Goal: Task Accomplishment & Management: Complete application form

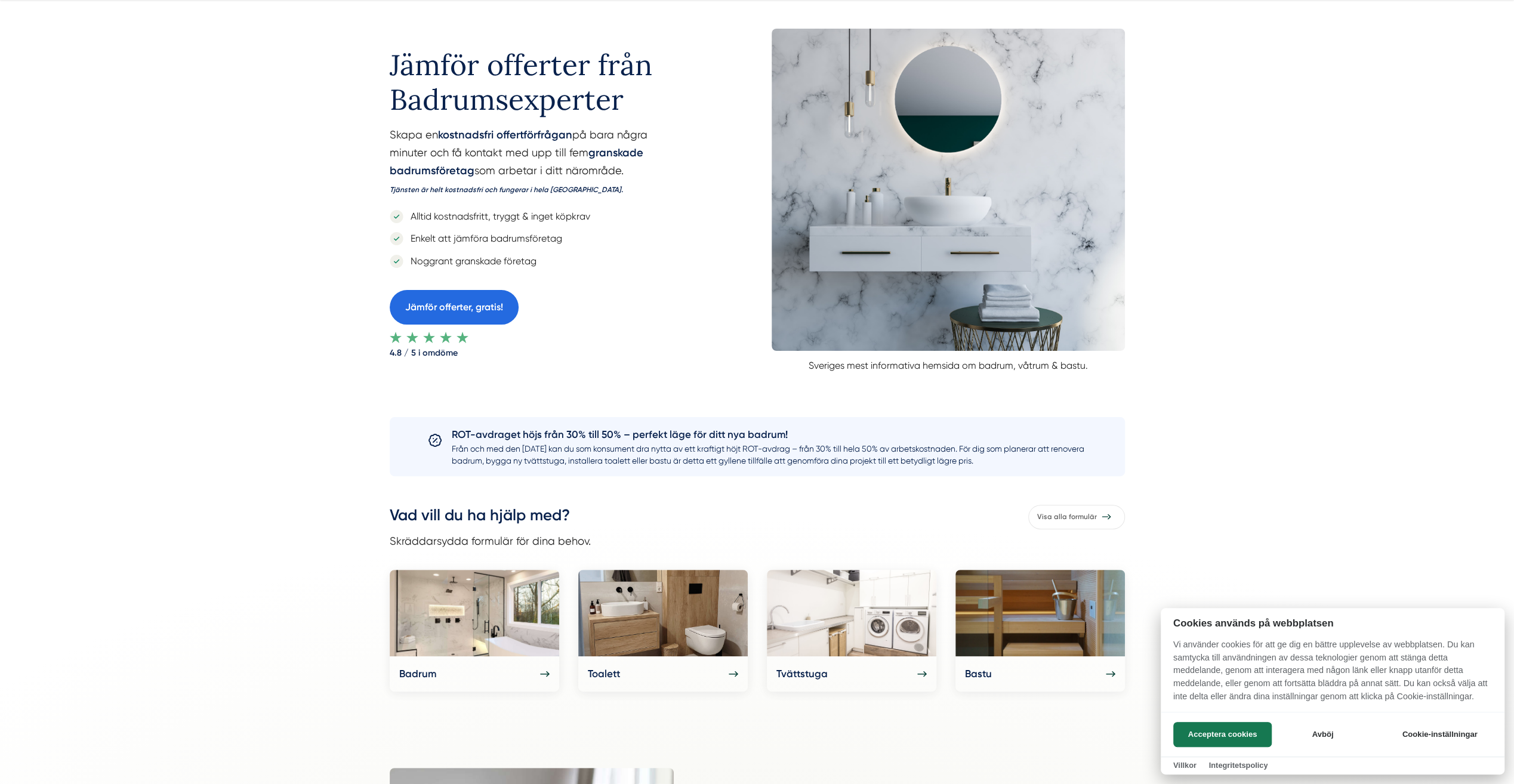
scroll to position [358, 0]
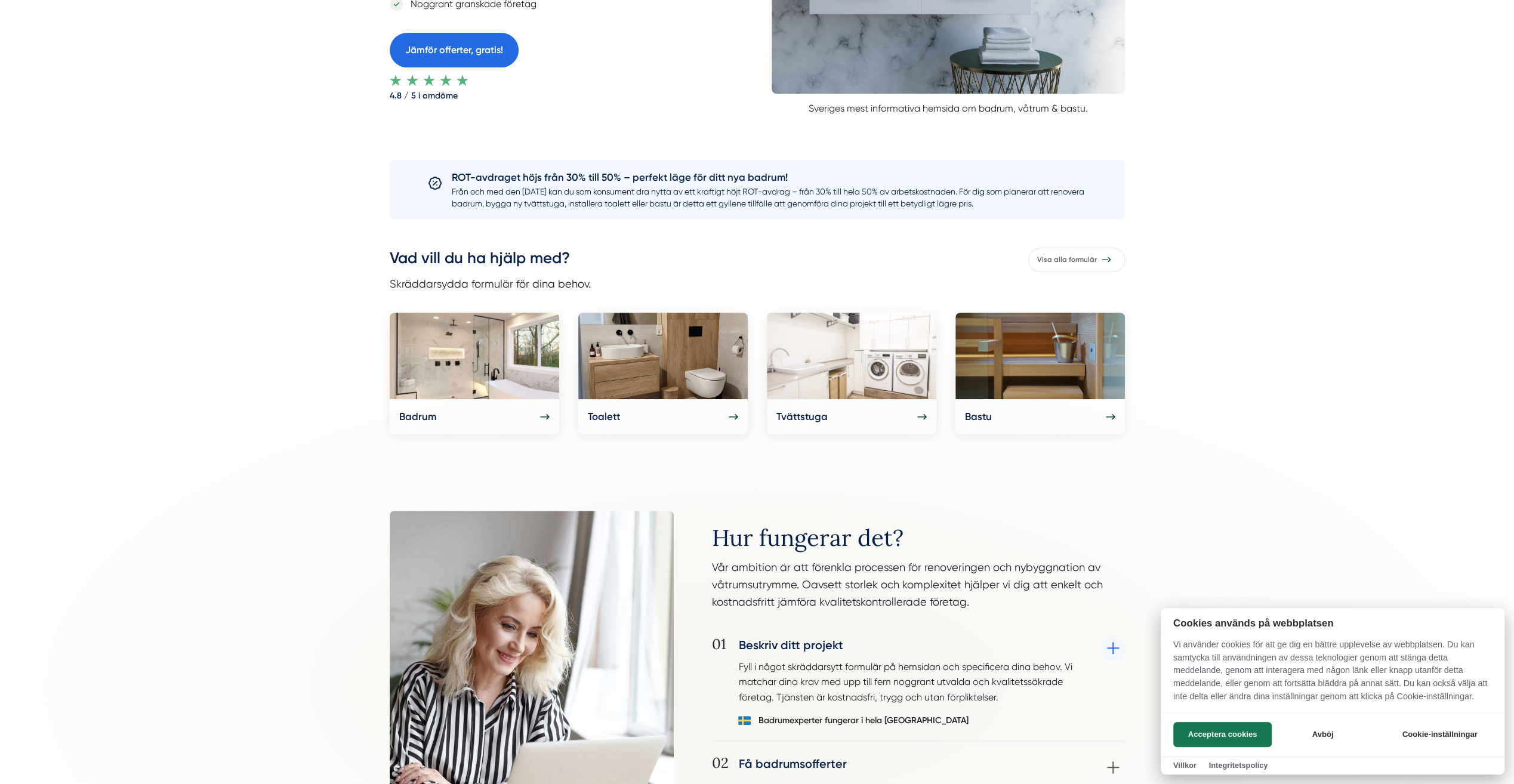
click at [503, 362] on div at bounding box center [757, 392] width 1514 height 784
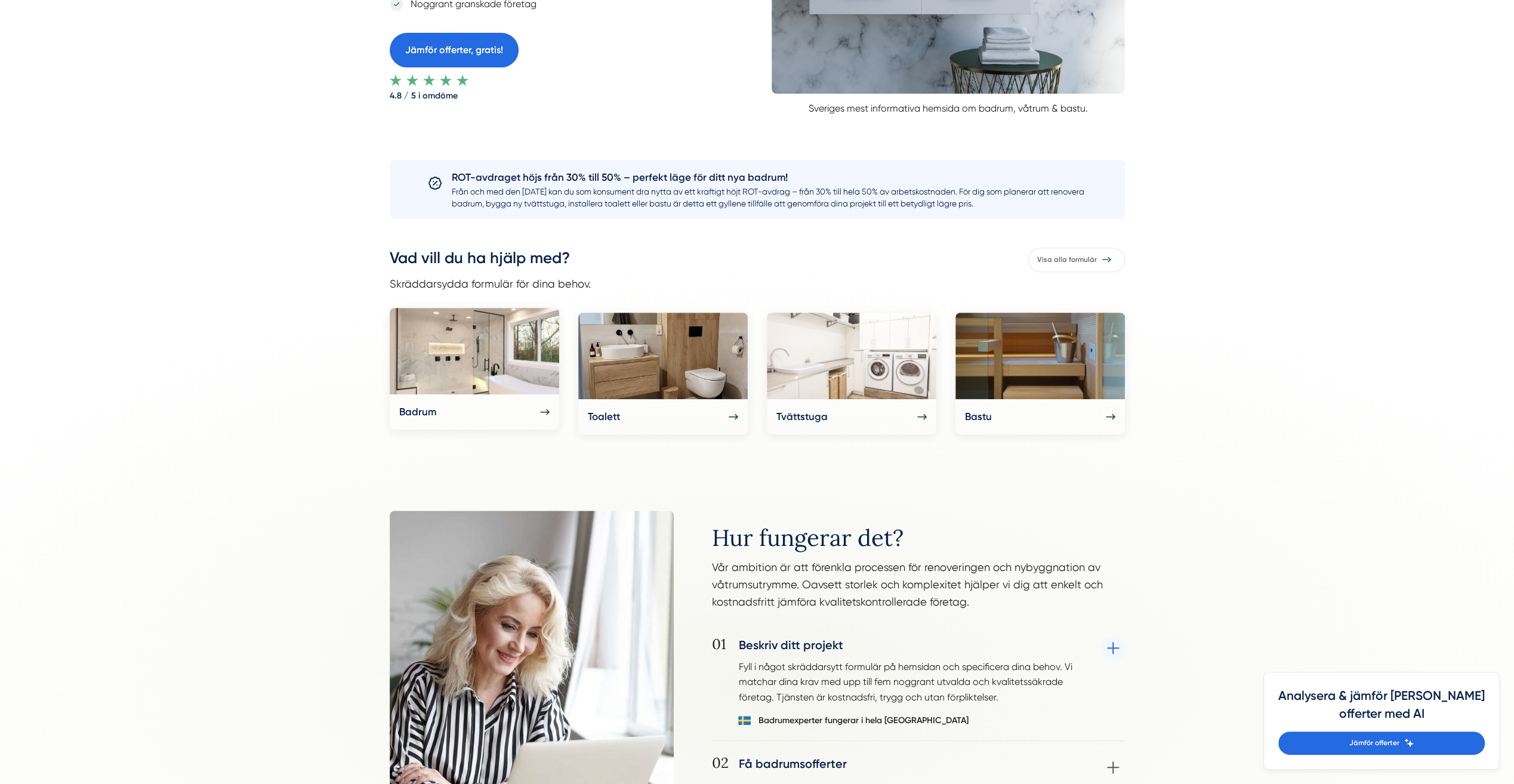
click at [500, 363] on img at bounding box center [475, 351] width 170 height 87
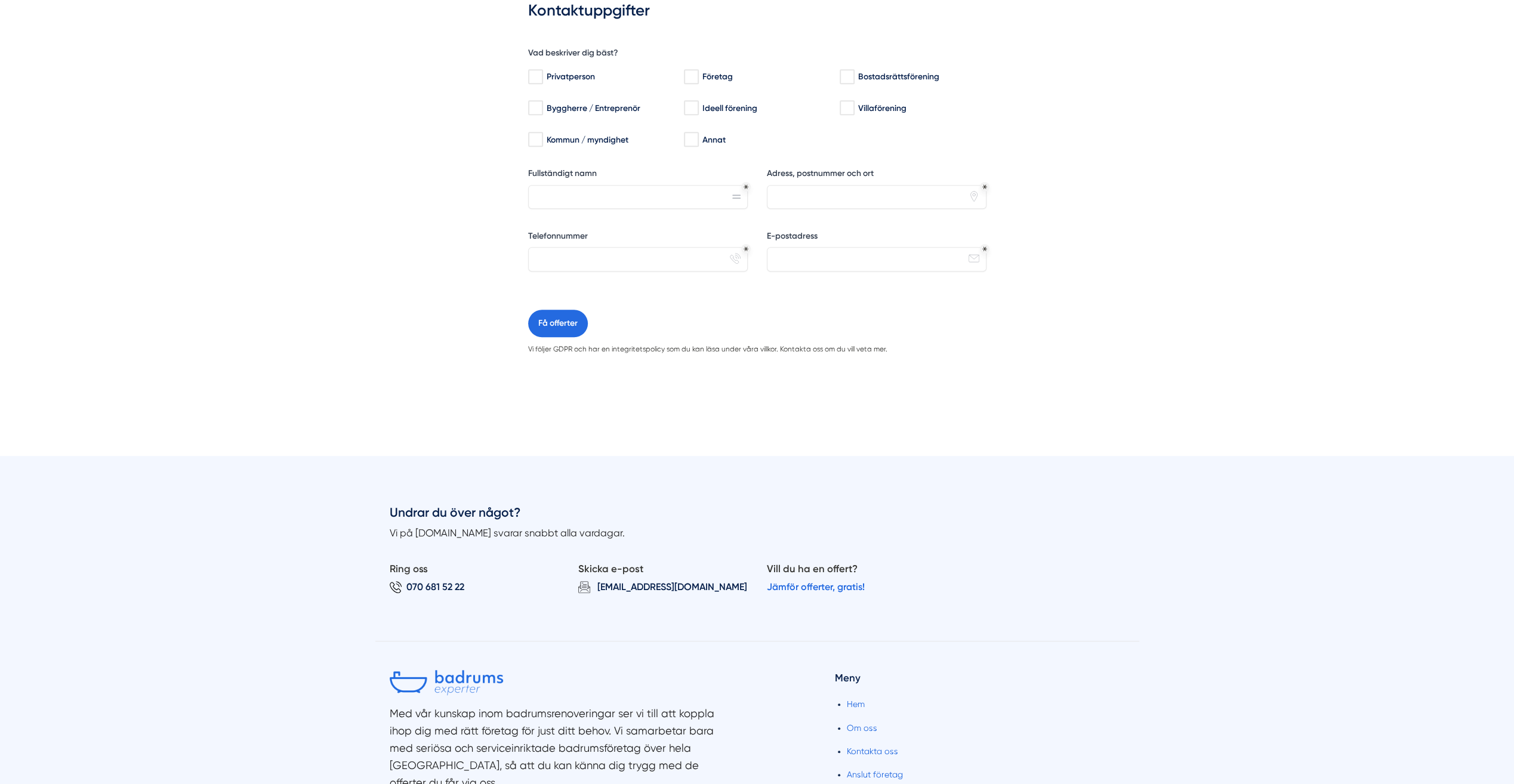
scroll to position [835, 0]
